Goal: Communication & Community: Answer question/provide support

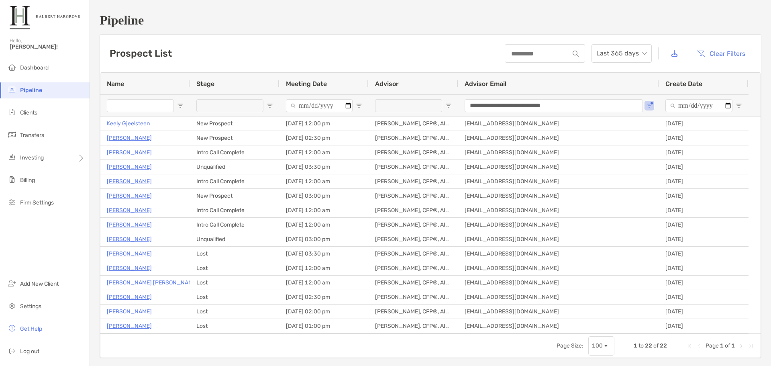
drag, startPoint x: 435, startPoint y: 22, endPoint x: 404, endPoint y: 51, distance: 42.6
click at [435, 22] on h1 "Pipeline" at bounding box center [430, 20] width 661 height 15
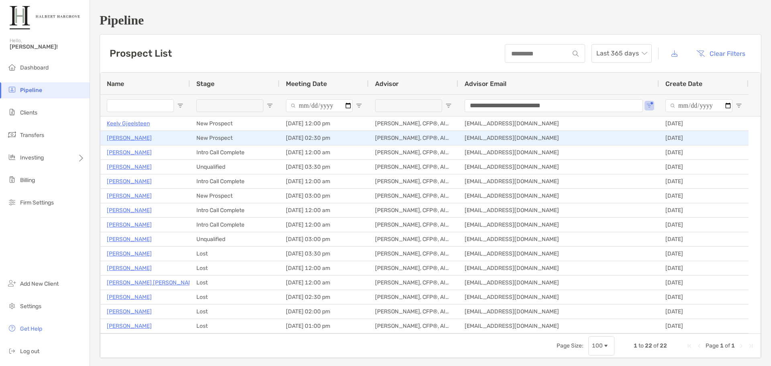
click at [136, 135] on p "[PERSON_NAME]" at bounding box center [129, 138] width 45 height 10
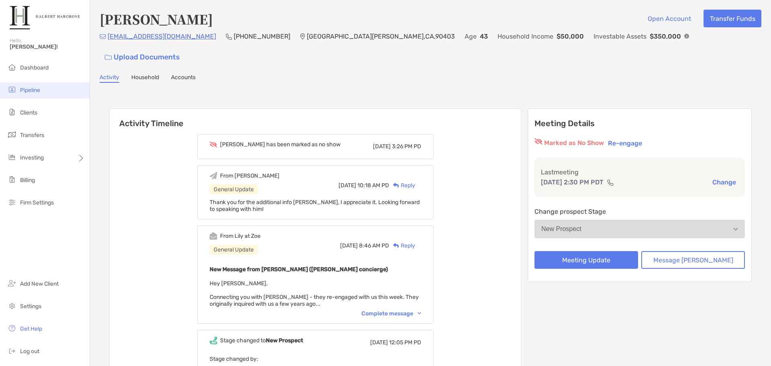
click at [50, 84] on li "Pipeline" at bounding box center [44, 90] width 89 height 16
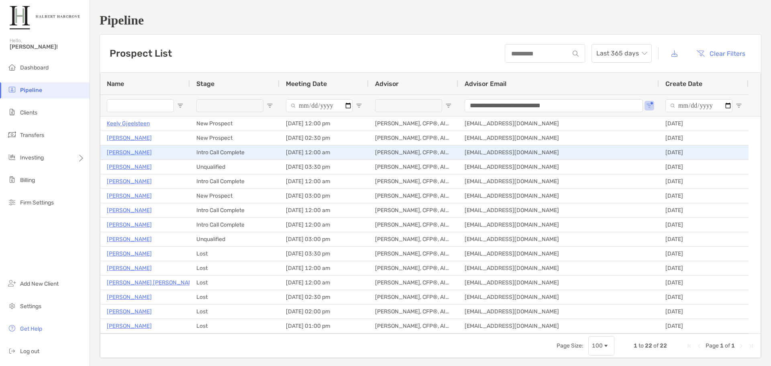
click at [128, 149] on p "[PERSON_NAME]" at bounding box center [129, 152] width 45 height 10
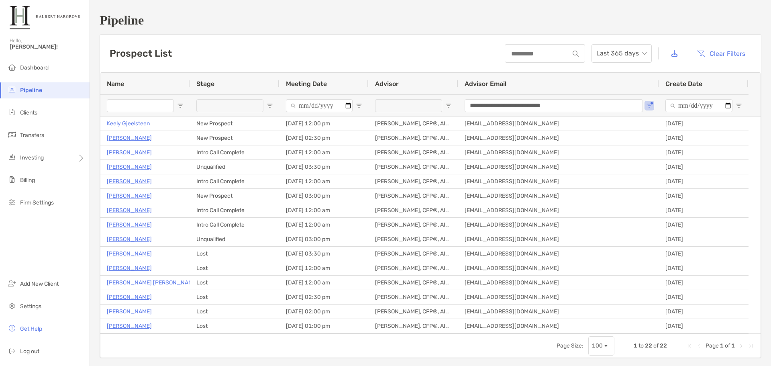
click at [41, 91] on span "Pipeline" at bounding box center [31, 90] width 22 height 7
click at [32, 89] on span "Pipeline" at bounding box center [31, 90] width 22 height 7
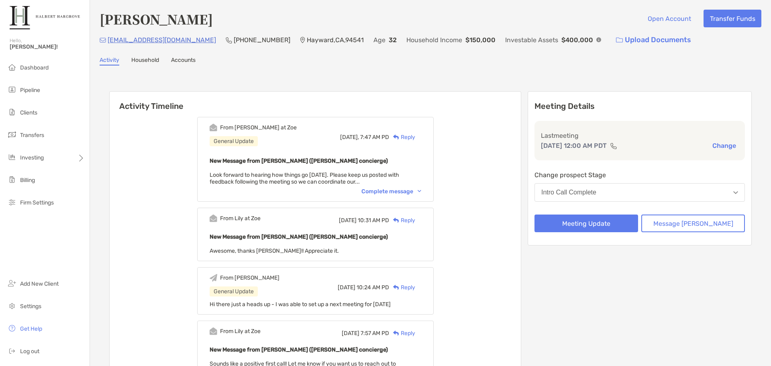
click at [415, 138] on div "Reply" at bounding box center [402, 137] width 26 height 8
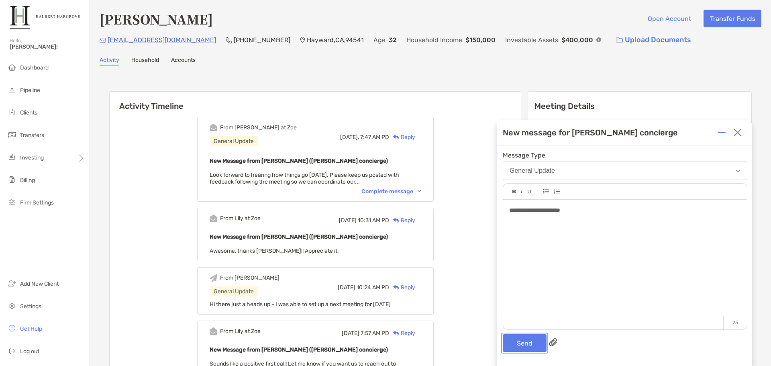
click at [540, 346] on button "Send" at bounding box center [524, 343] width 44 height 18
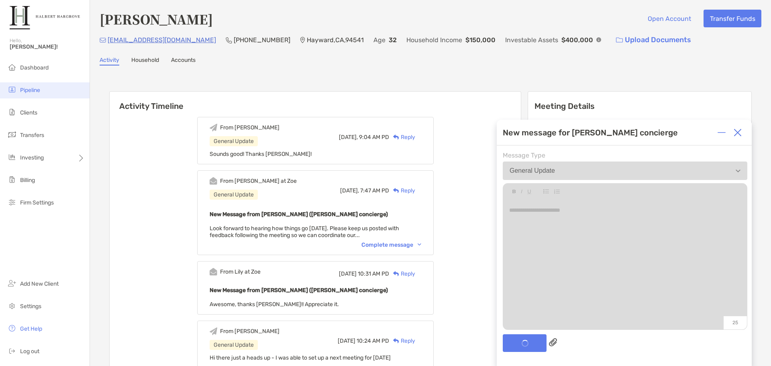
click at [51, 86] on li "Pipeline" at bounding box center [44, 90] width 89 height 16
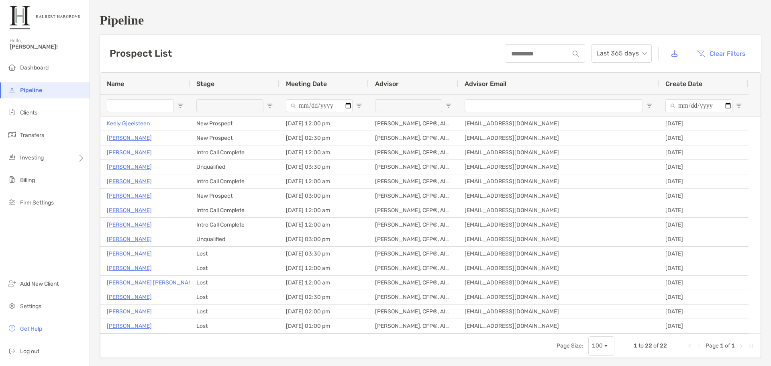
type input "**********"
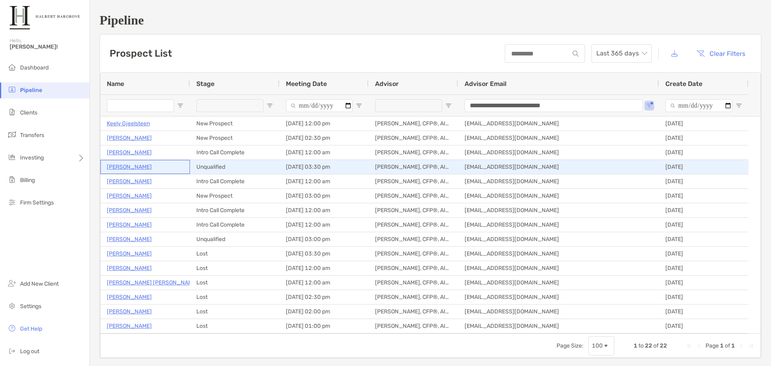
click at [131, 167] on p "[PERSON_NAME]" at bounding box center [129, 167] width 45 height 10
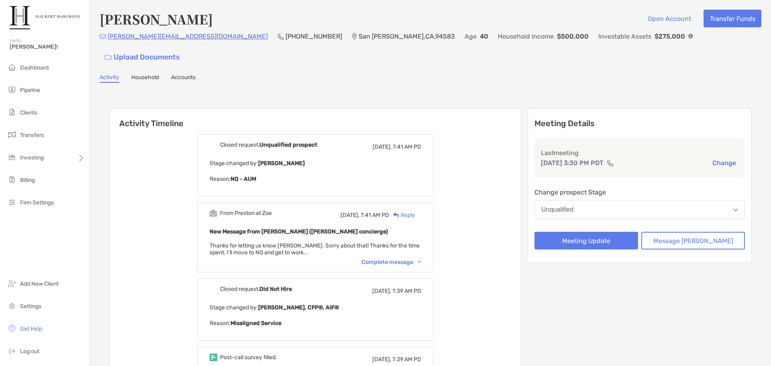
click at [408, 258] on div "Complete message" at bounding box center [391, 261] width 60 height 7
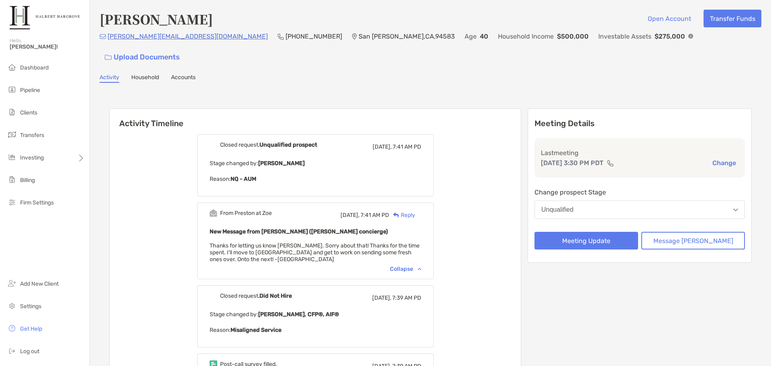
click at [415, 211] on div "Reply" at bounding box center [402, 215] width 26 height 8
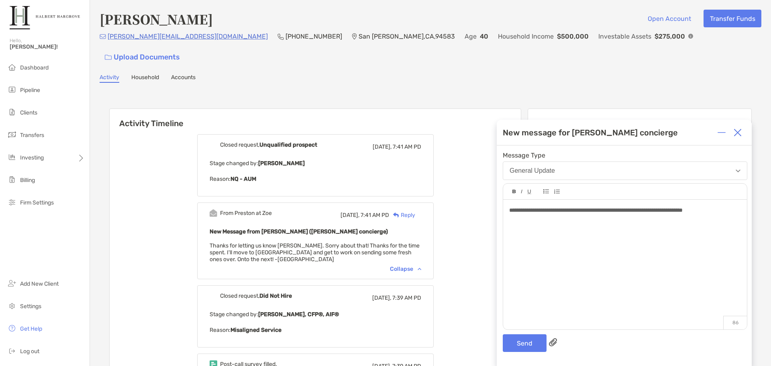
click at [684, 215] on div "**********" at bounding box center [625, 260] width 244 height 122
click at [738, 209] on div "**********" at bounding box center [624, 210] width 231 height 8
click at [538, 344] on button "Send" at bounding box center [524, 343] width 44 height 18
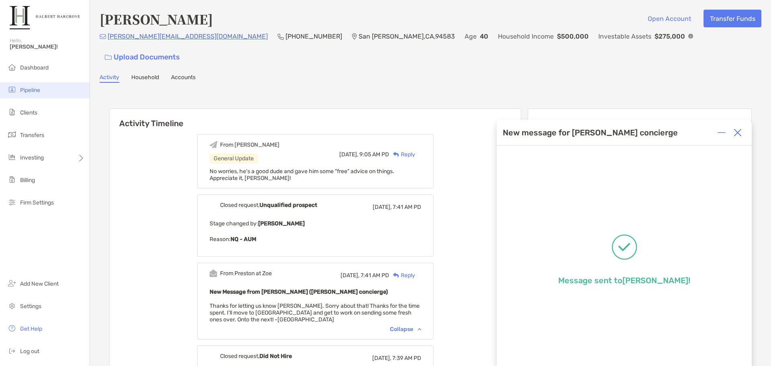
click at [24, 90] on span "Pipeline" at bounding box center [30, 90] width 20 height 7
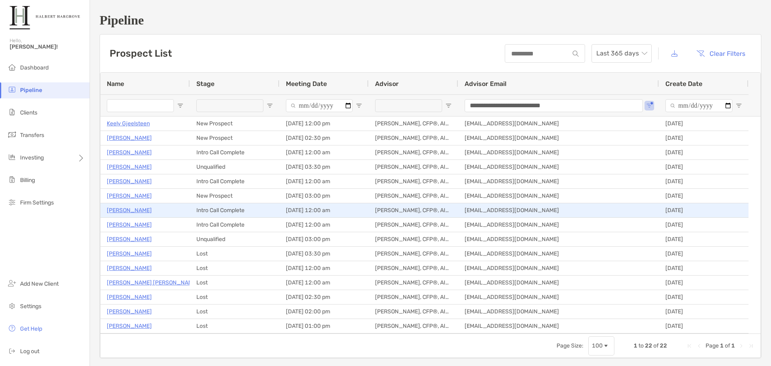
click at [126, 209] on p "[PERSON_NAME]" at bounding box center [129, 210] width 45 height 10
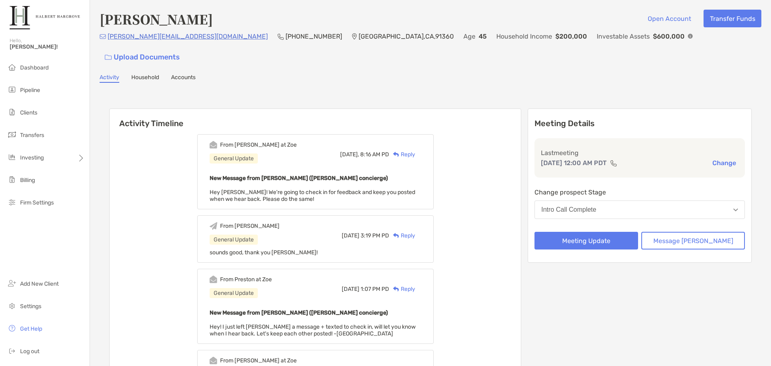
click at [415, 150] on div "Reply" at bounding box center [402, 154] width 26 height 8
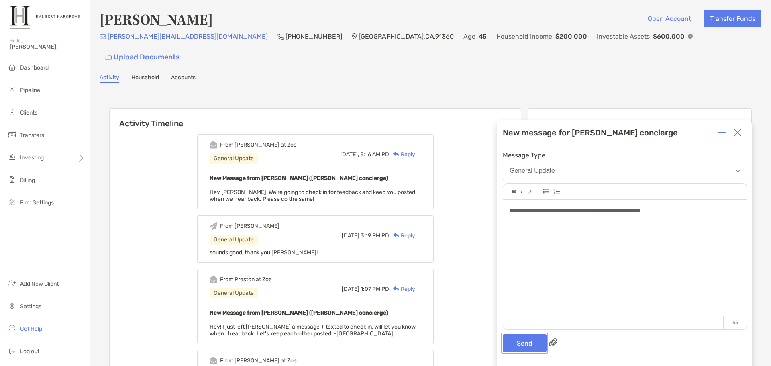
click at [527, 346] on button "Send" at bounding box center [524, 343] width 44 height 18
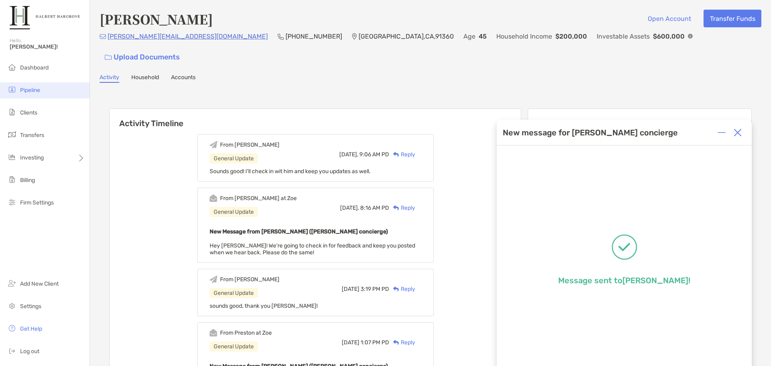
click at [63, 95] on li "Pipeline" at bounding box center [44, 90] width 89 height 16
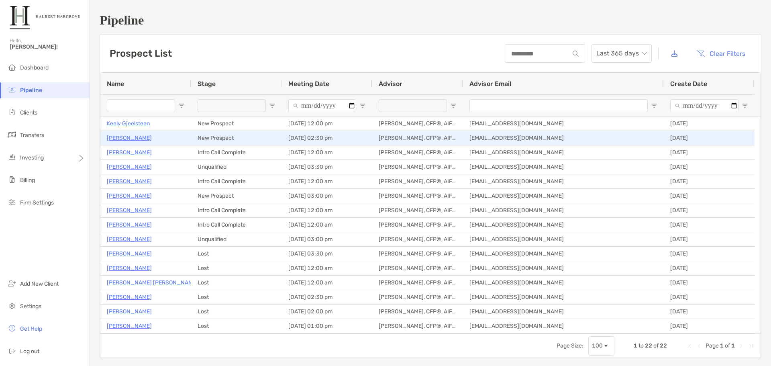
type input "**********"
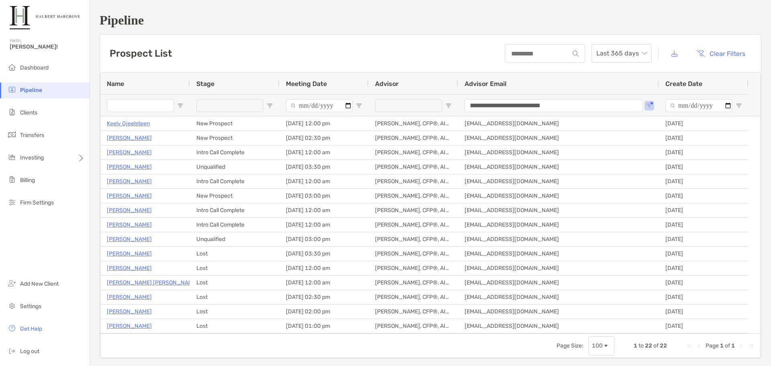
click at [333, 53] on div "Prospect List Last 365 days Clear Filters" at bounding box center [430, 54] width 661 height 38
